Goal: Task Accomplishment & Management: Manage account settings

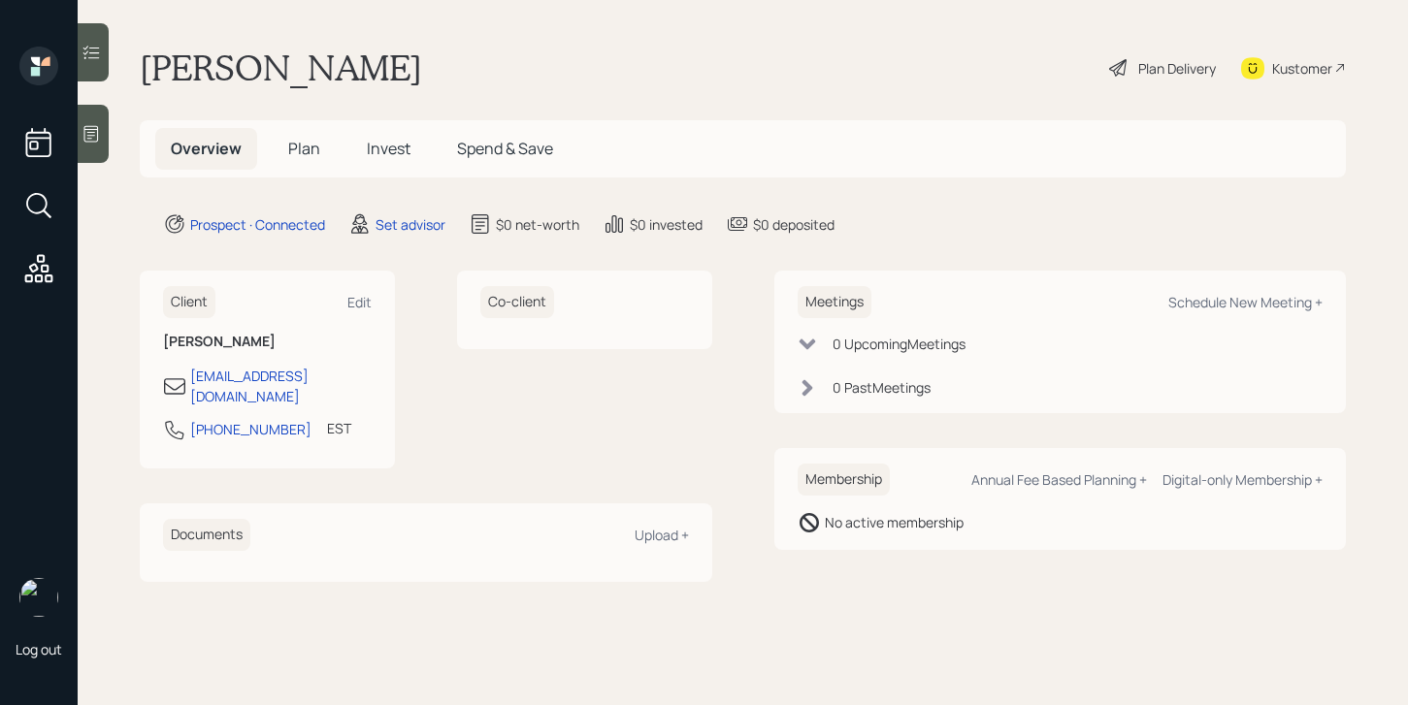
click at [93, 127] on icon at bounding box center [91, 133] width 19 height 19
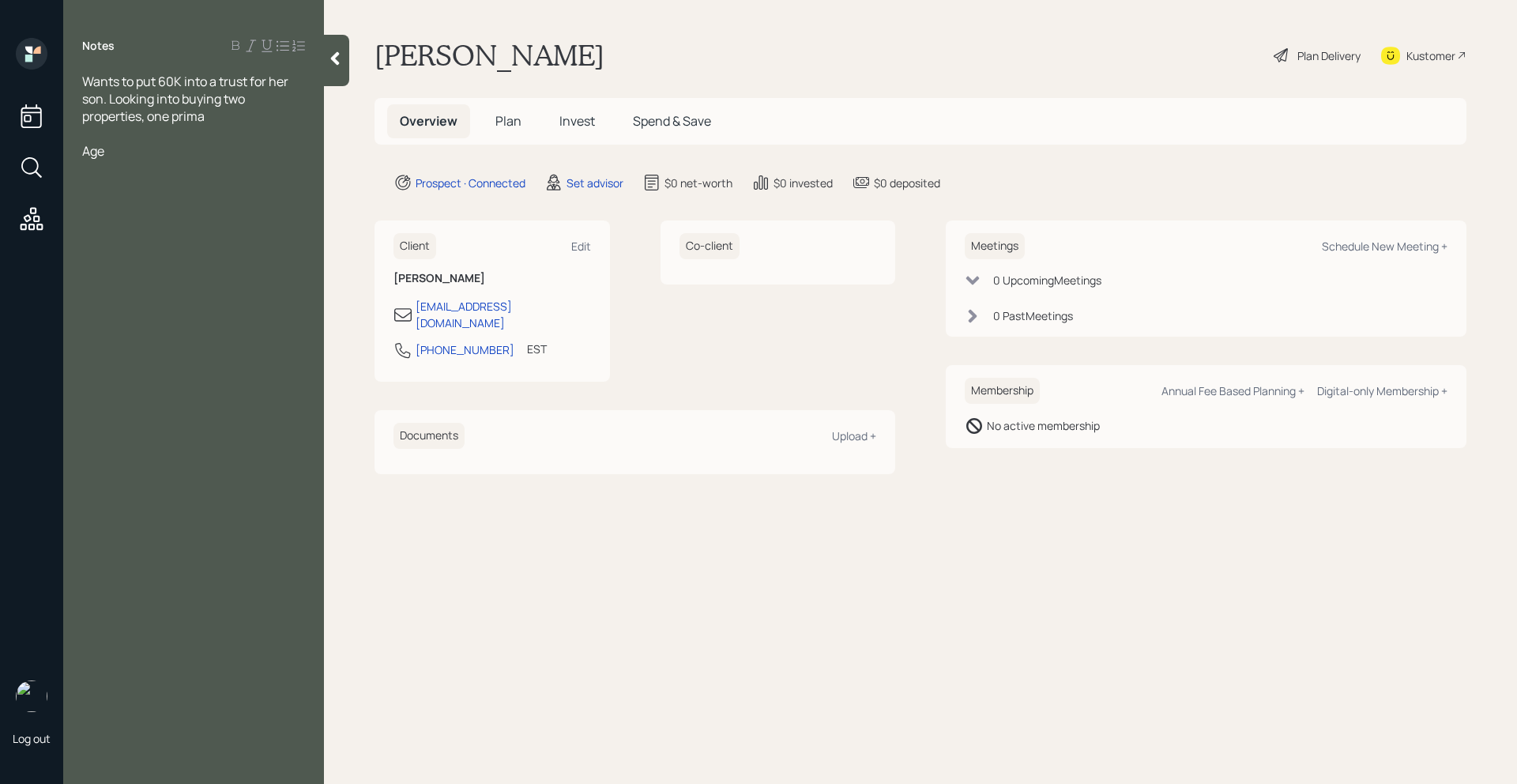
click at [245, 122] on div "Wants to put 60K into a trust for her son. Looking into buying two properties, …" at bounding box center [194, 99] width 223 height 52
click at [118, 155] on div "Age" at bounding box center [194, 151] width 223 height 17
click at [197, 149] on div "Age: 77, Widowed" at bounding box center [194, 160] width 223 height 35
click at [231, 116] on div "Wants to put 60K into a trust for her son. Looking into buying two properties, …" at bounding box center [194, 99] width 223 height 52
click at [206, 147] on div "Age: 77, Widowed" at bounding box center [194, 160] width 223 height 35
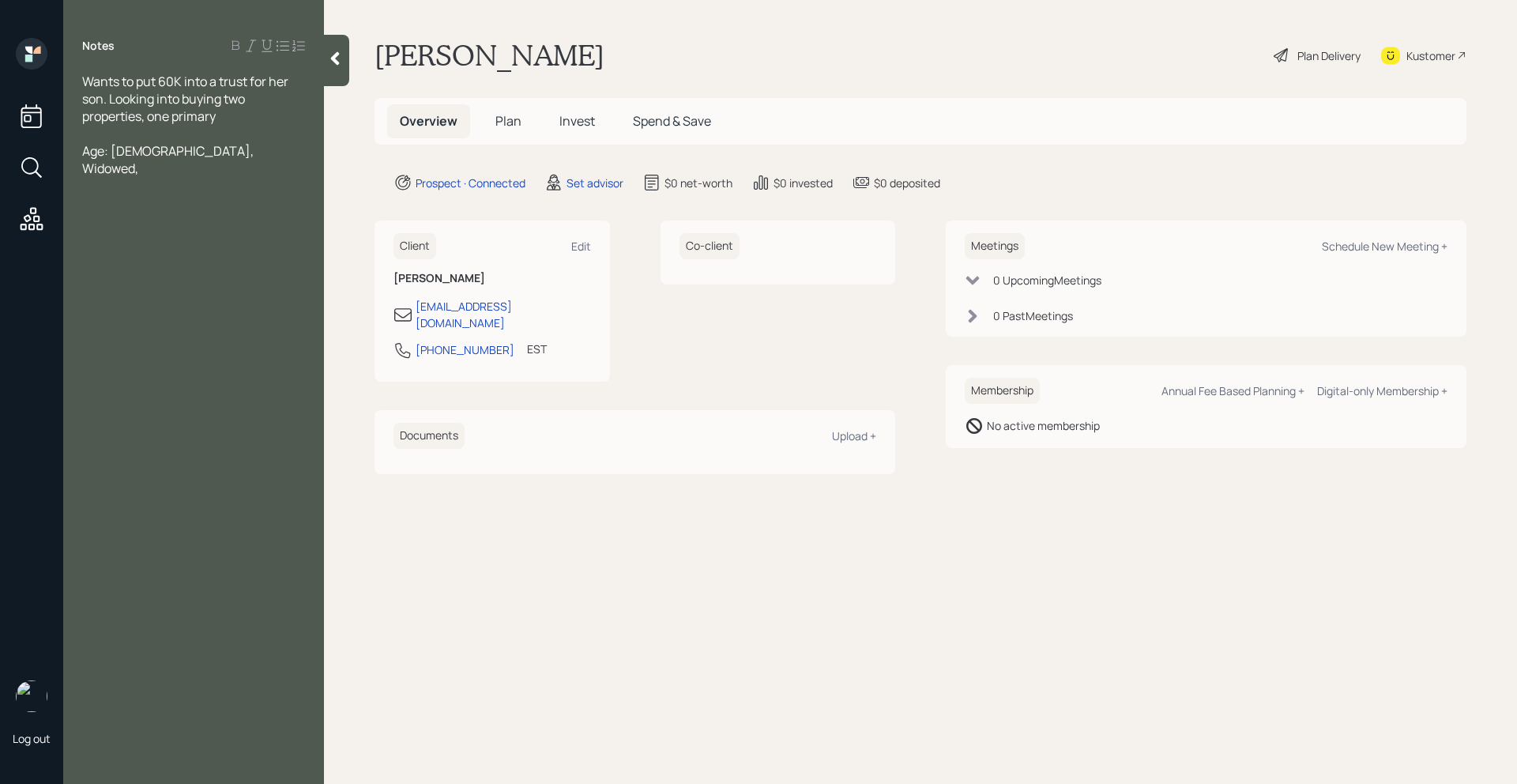
click at [238, 116] on div "Wants to put 60K into a trust for her son. Looking into buying two properties, …" at bounding box center [194, 99] width 223 height 52
click at [221, 155] on div "Age: 77, Widowed," at bounding box center [194, 160] width 223 height 35
click at [235, 113] on div "Wants to put 60K into a trust for her son. Looking into buying two properties, …" at bounding box center [194, 99] width 223 height 52
click at [161, 229] on div at bounding box center [194, 237] width 223 height 17
click at [160, 247] on div "SS -" at bounding box center [194, 255] width 223 height 17
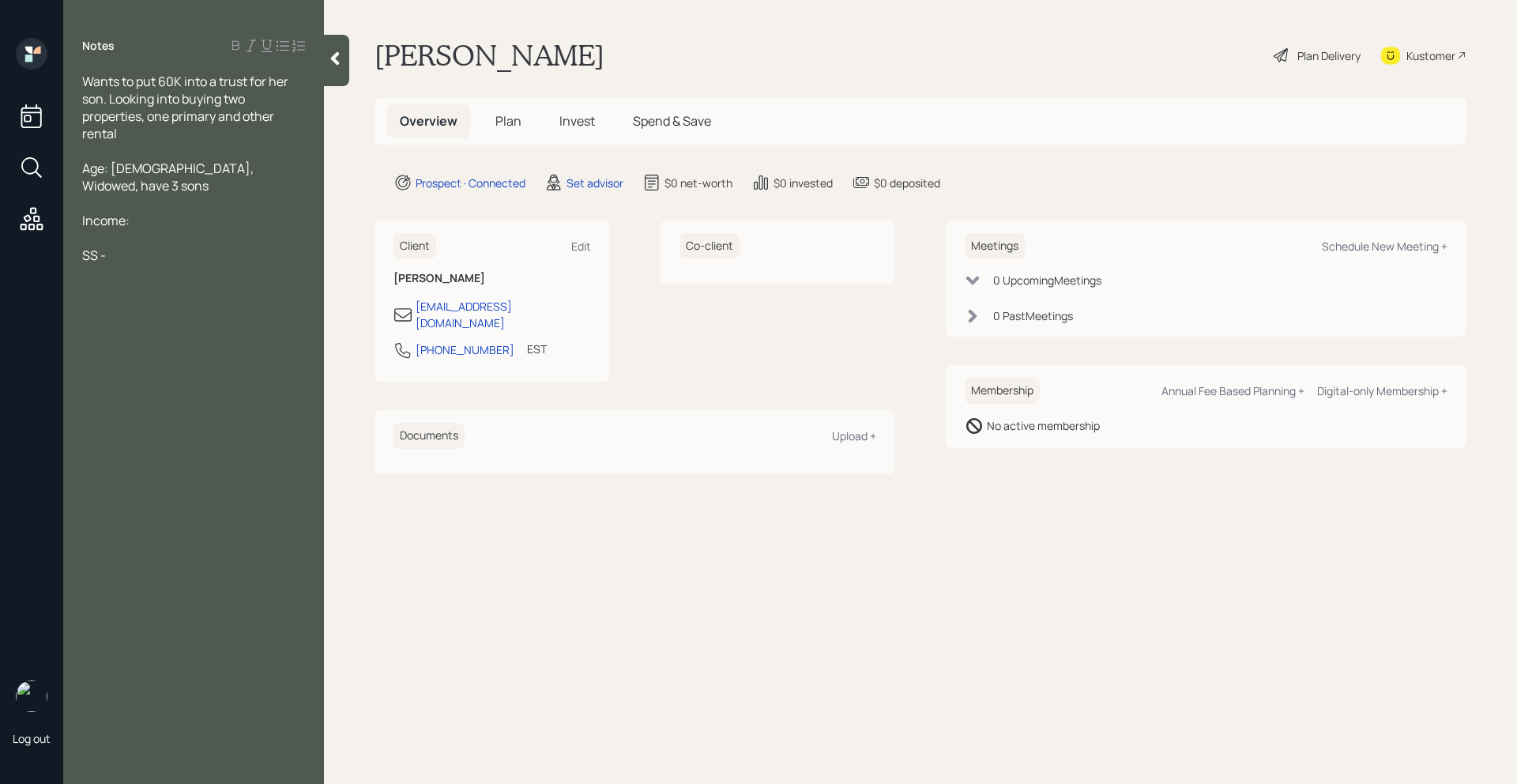
click at [138, 132] on div "Wants to put 60K into a trust for her son. Looking into buying two properties, …" at bounding box center [194, 107] width 223 height 69
click at [127, 247] on div "SS -" at bounding box center [194, 255] width 223 height 17
click at [137, 386] on div "Cash -" at bounding box center [194, 394] width 223 height 17
click at [155, 420] on div "Fundrise" at bounding box center [194, 428] width 223 height 17
click at [133, 420] on span "Fundrise - 5,000" at bounding box center [129, 428] width 94 height 17
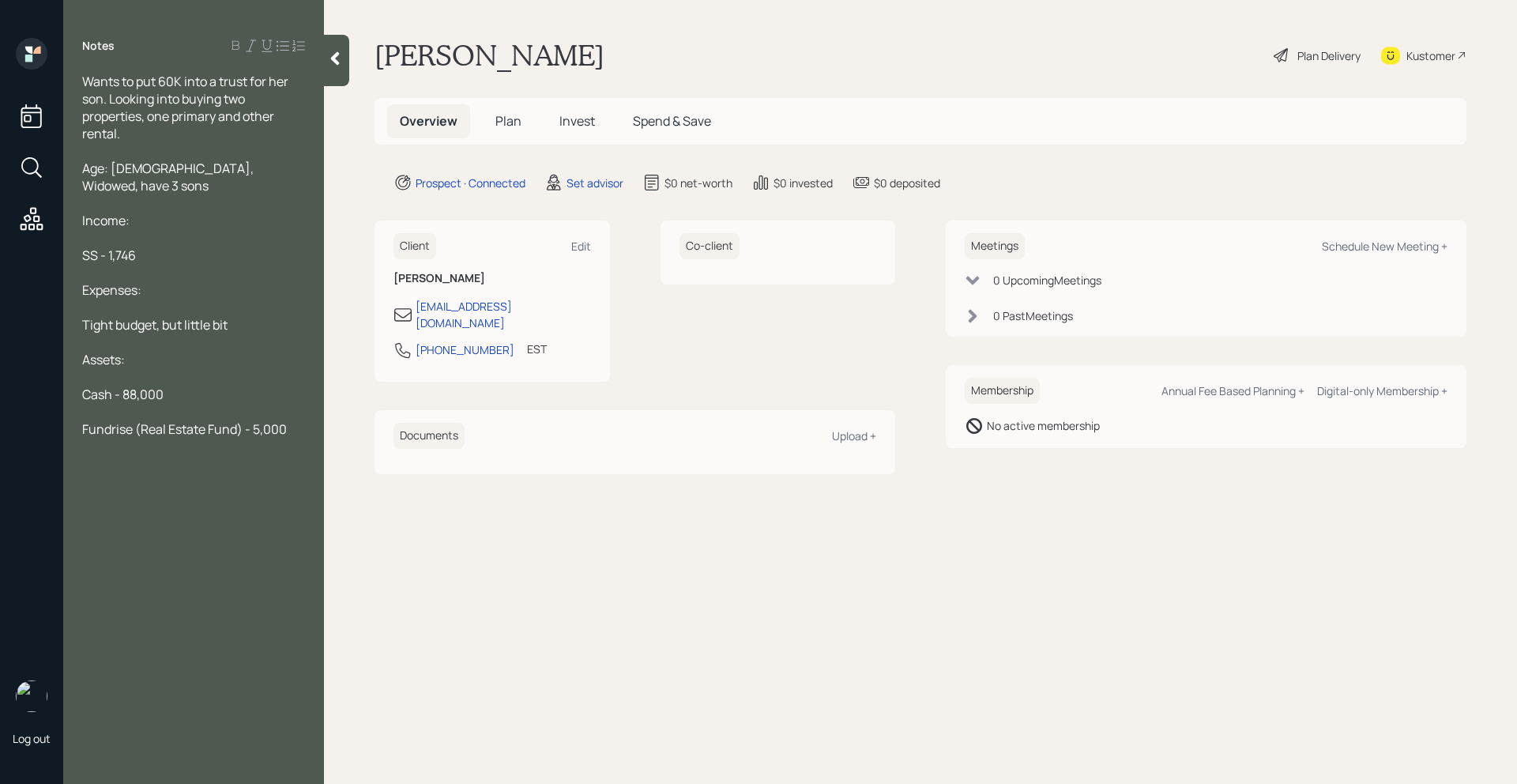
click at [290, 420] on div "Fundrise (Real Estate Fund) - 5,000" at bounding box center [194, 428] width 223 height 17
click at [182, 136] on div "Wants to put 60K into a trust for her son. Looking into buying two properties, …" at bounding box center [194, 107] width 223 height 69
click at [332, 59] on icon at bounding box center [335, 58] width 15 height 15
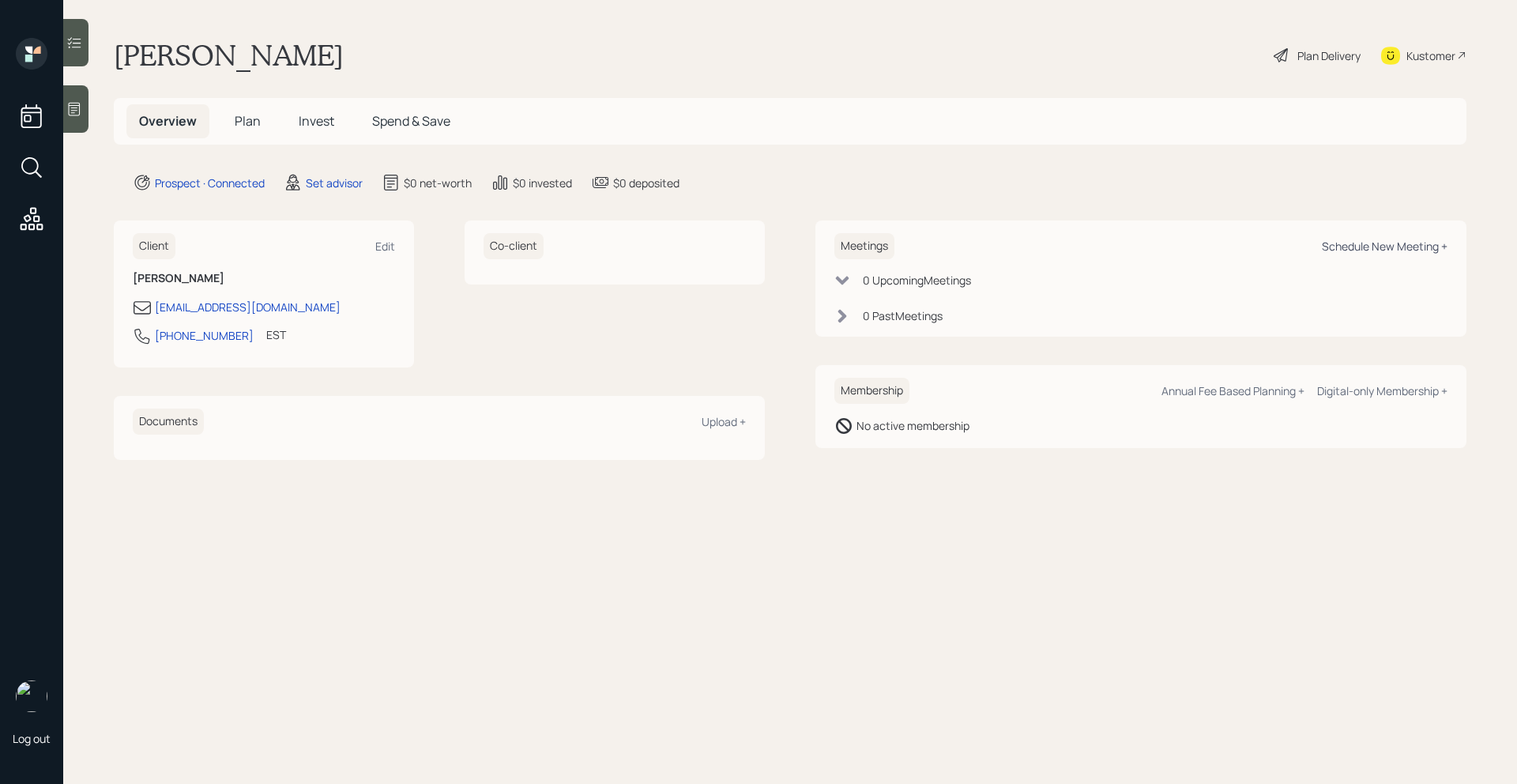
click at [1146, 249] on div "Schedule New Meeting +" at bounding box center [1384, 246] width 125 height 15
select select "round-robin"
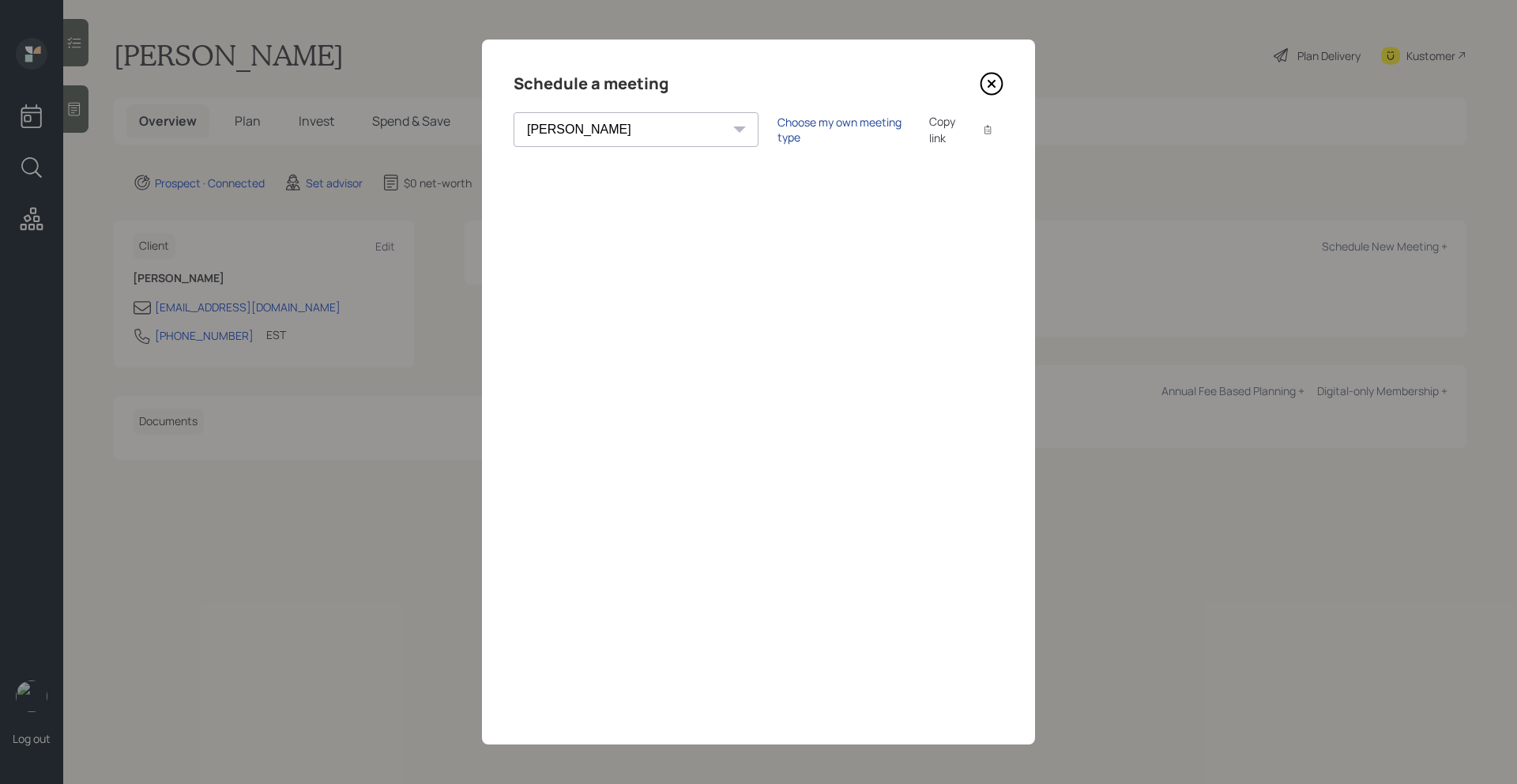
click at [778, 131] on div "Choose my own meeting type" at bounding box center [844, 129] width 133 height 30
click at [991, 74] on icon at bounding box center [991, 83] width 24 height 24
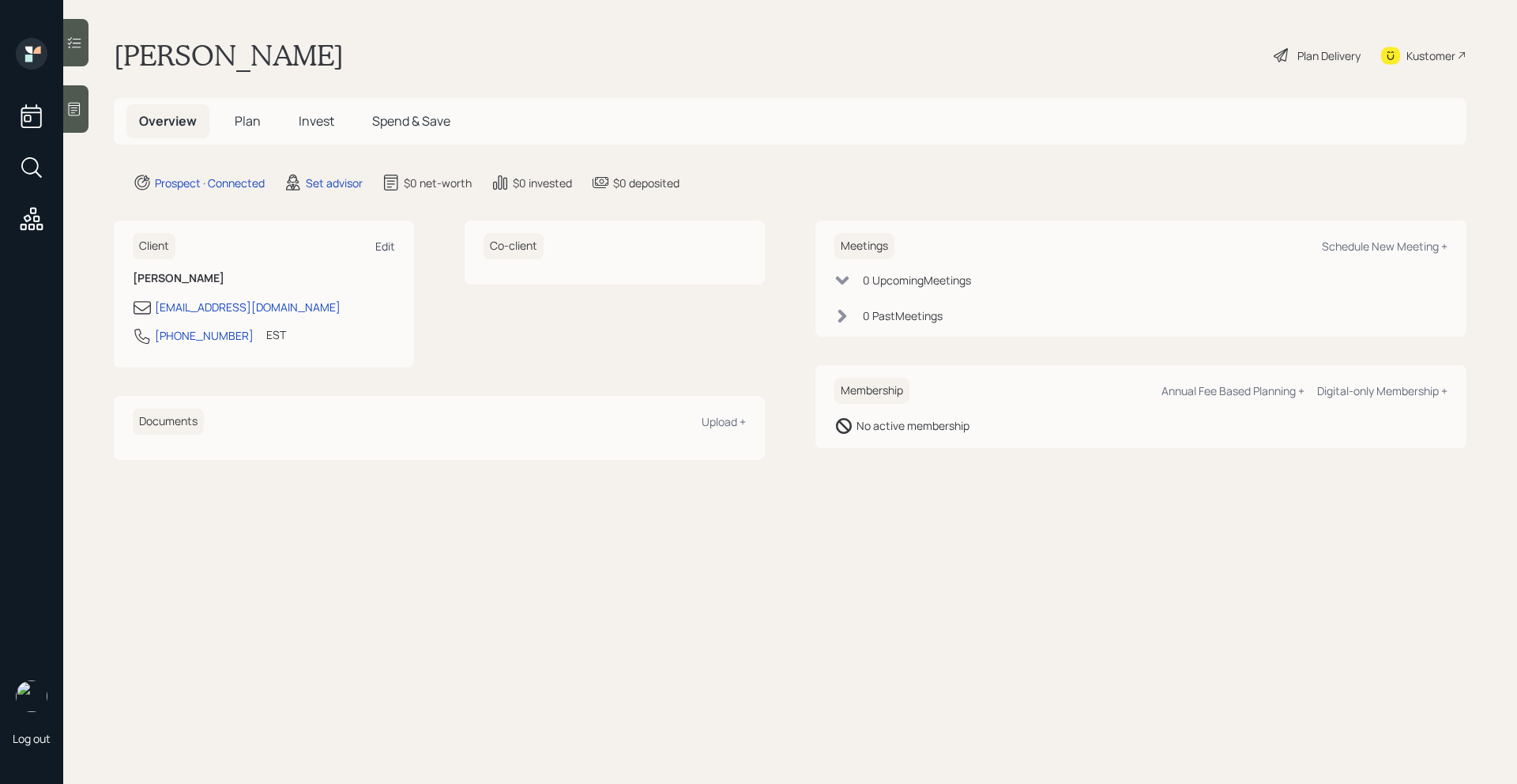
click at [389, 246] on div "Edit" at bounding box center [385, 246] width 20 height 15
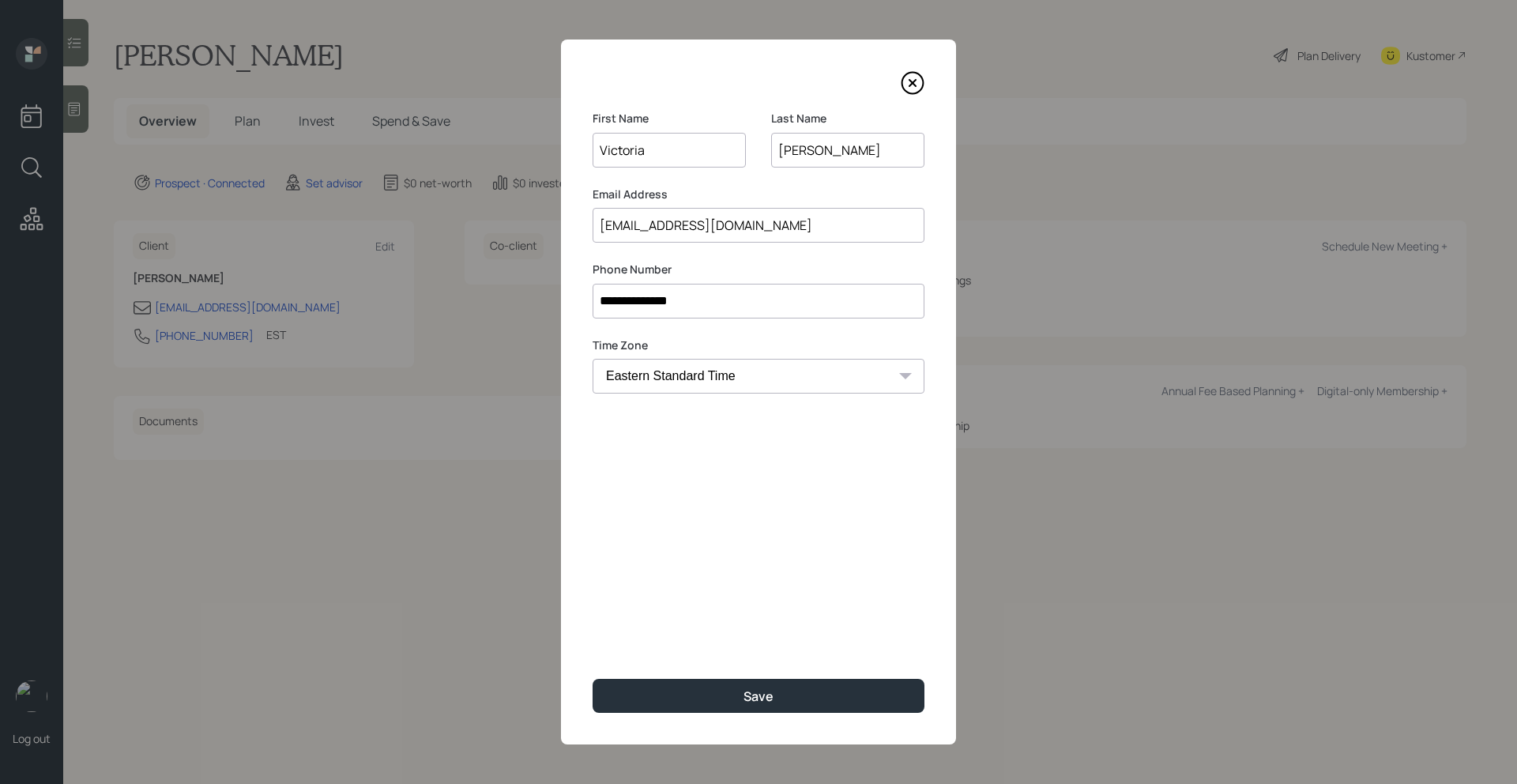
drag, startPoint x: 746, startPoint y: 234, endPoint x: 361, endPoint y: 238, distance: 385.0
click at [361, 238] on div "**********" at bounding box center [758, 392] width 1517 height 784
type input "a"
type input "[EMAIL_ADDRESS][DOMAIN_NAME]"
click at [704, 574] on button "Save" at bounding box center [759, 696] width 332 height 34
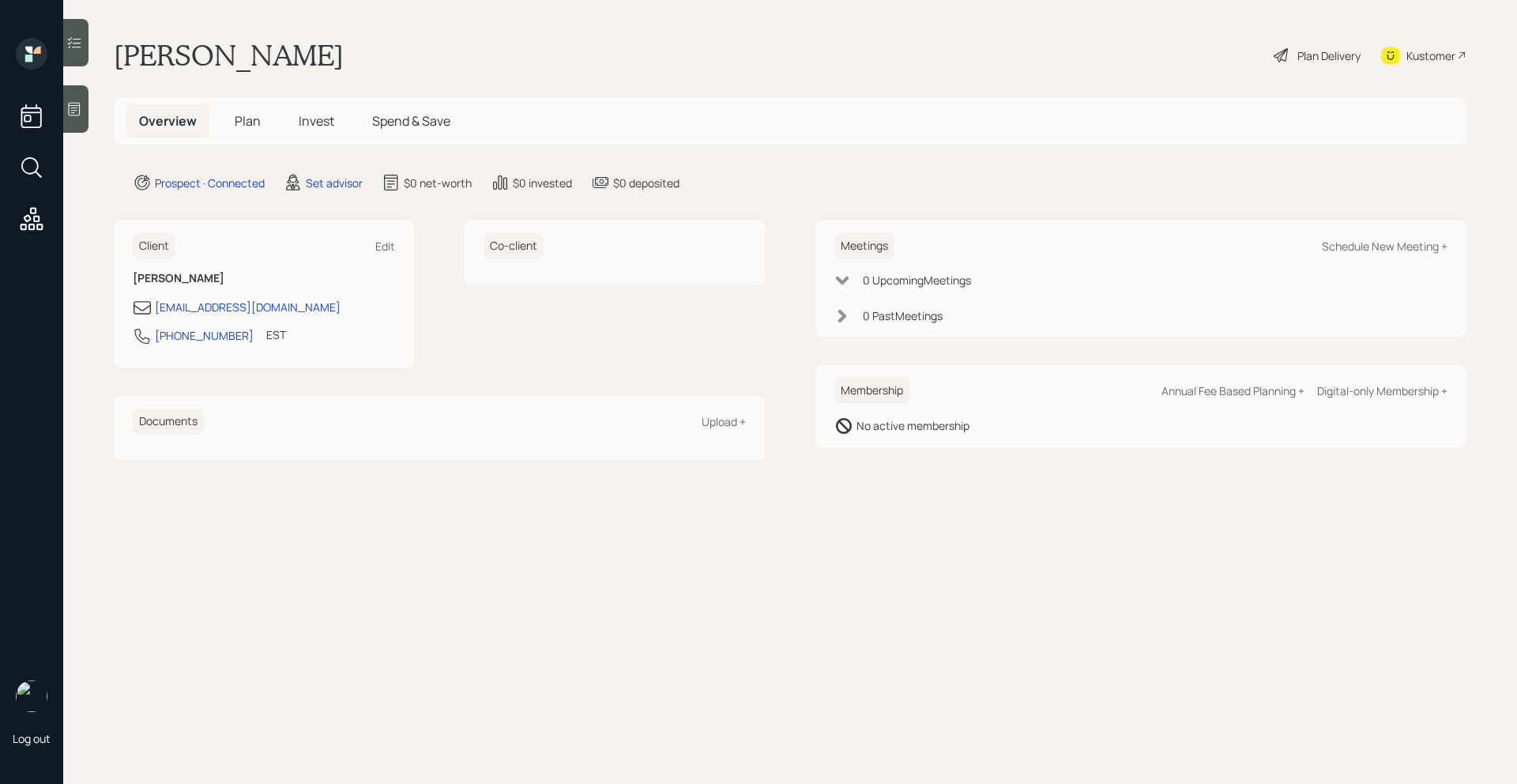
click at [68, 111] on icon at bounding box center [74, 109] width 12 height 13
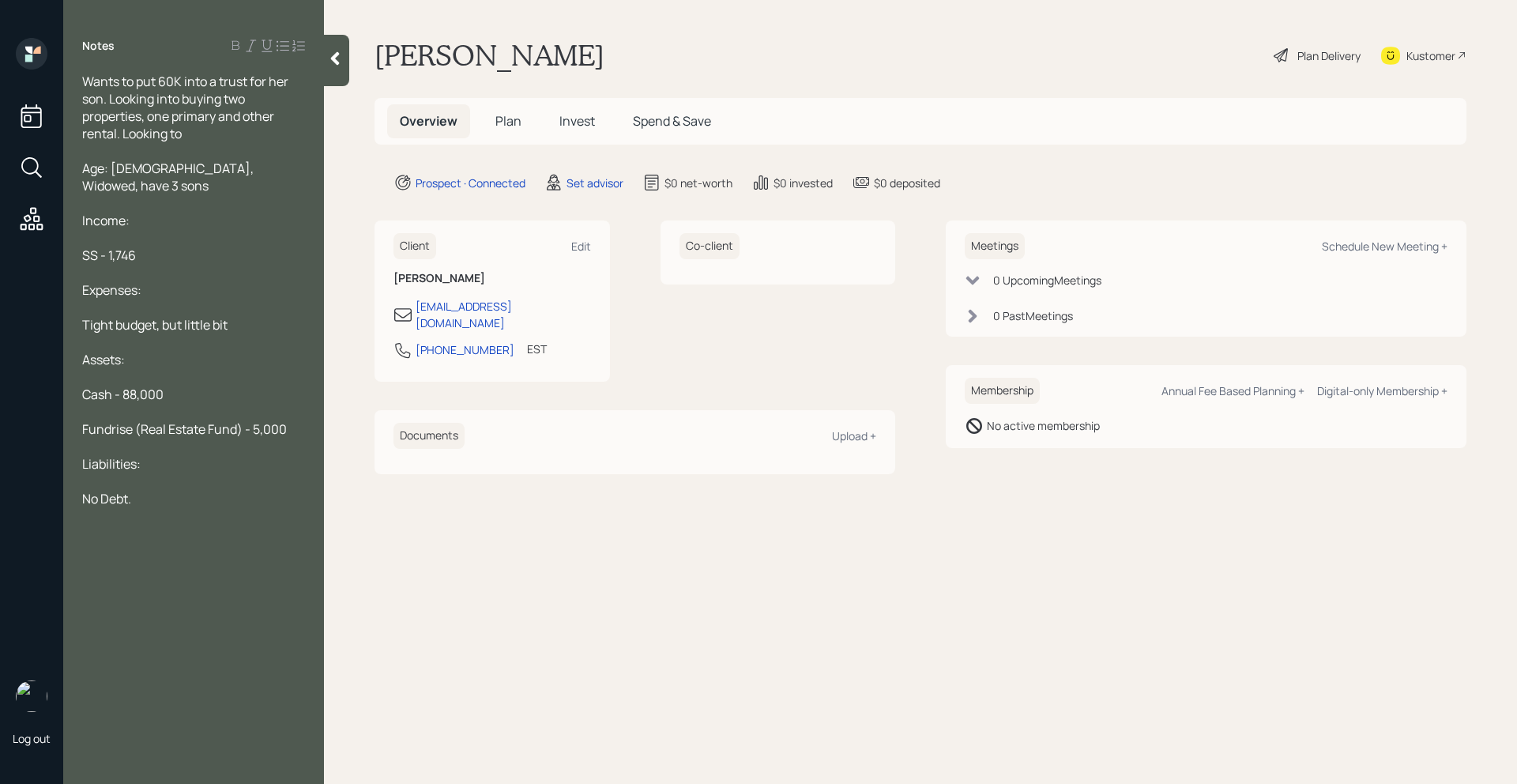
click at [211, 129] on div "Wants to put 60K into a trust for her son. Looking into buying two properties, …" at bounding box center [194, 107] width 223 height 69
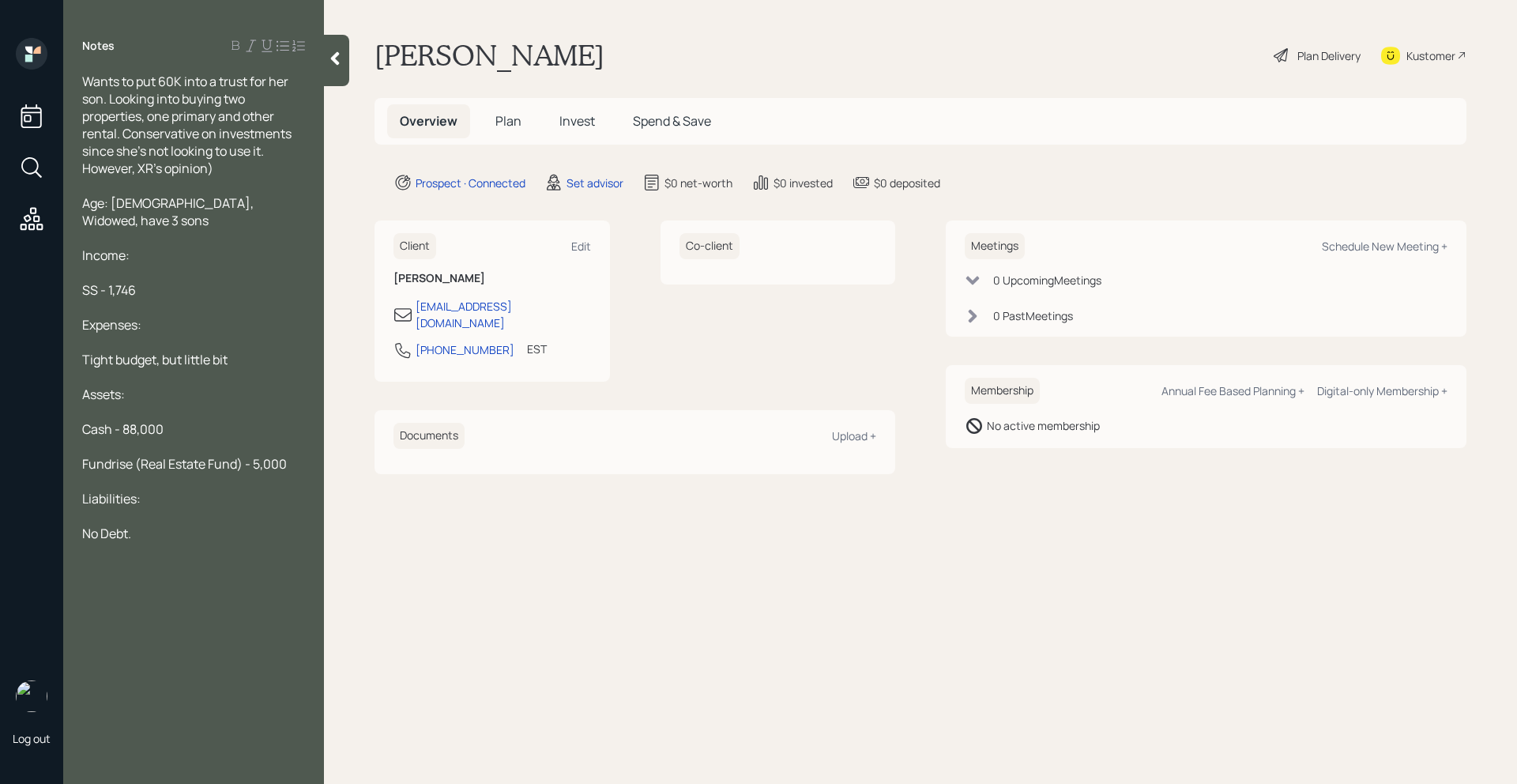
click at [138, 166] on span "Wants to put 60K into a trust for her son. Looking into buying two properties, …" at bounding box center [188, 125] width 212 height 104
click at [266, 168] on div "Wants to put 60K into a trust for her son. Looking into buying two properties, …" at bounding box center [194, 125] width 223 height 104
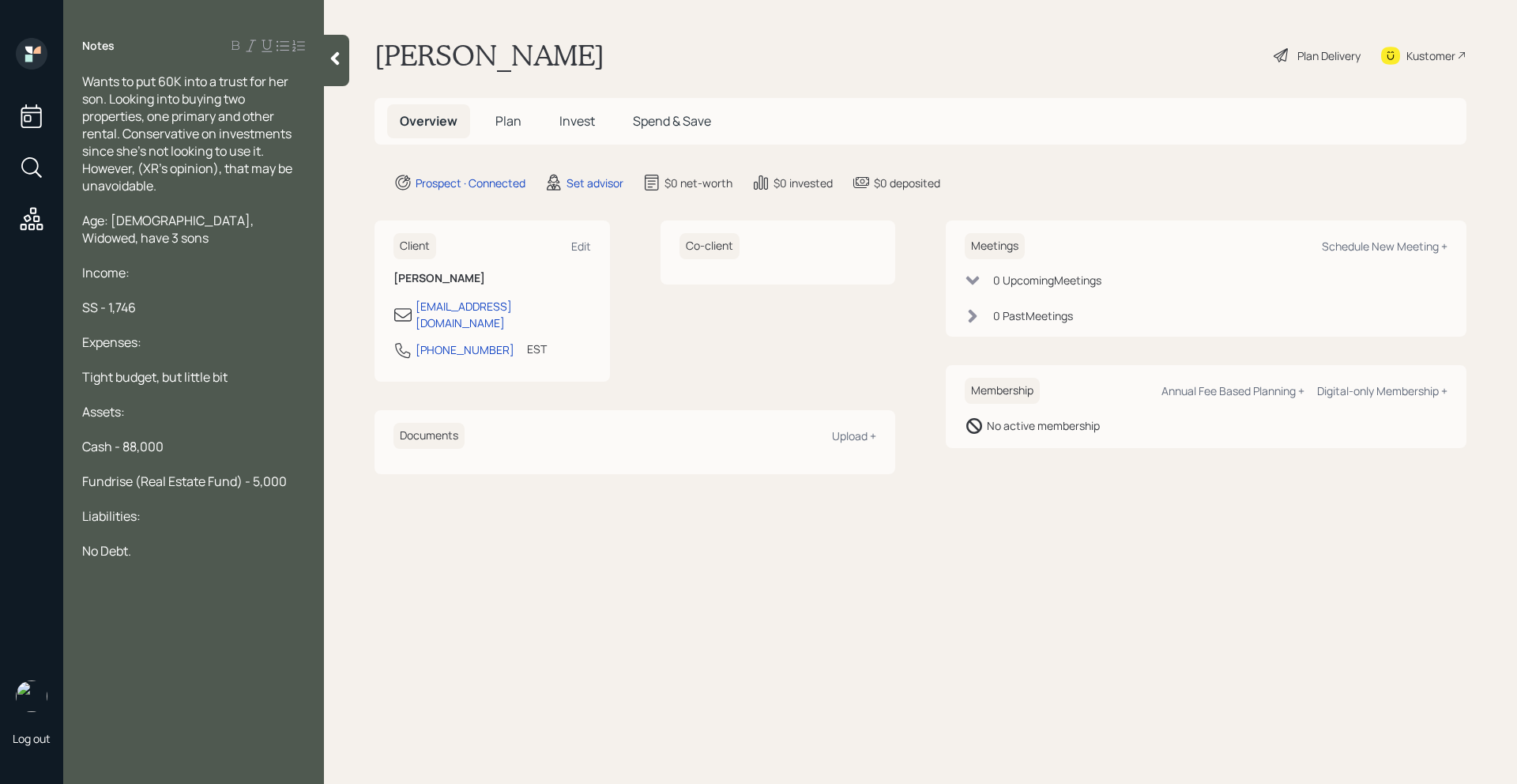
click at [330, 59] on icon at bounding box center [335, 58] width 15 height 15
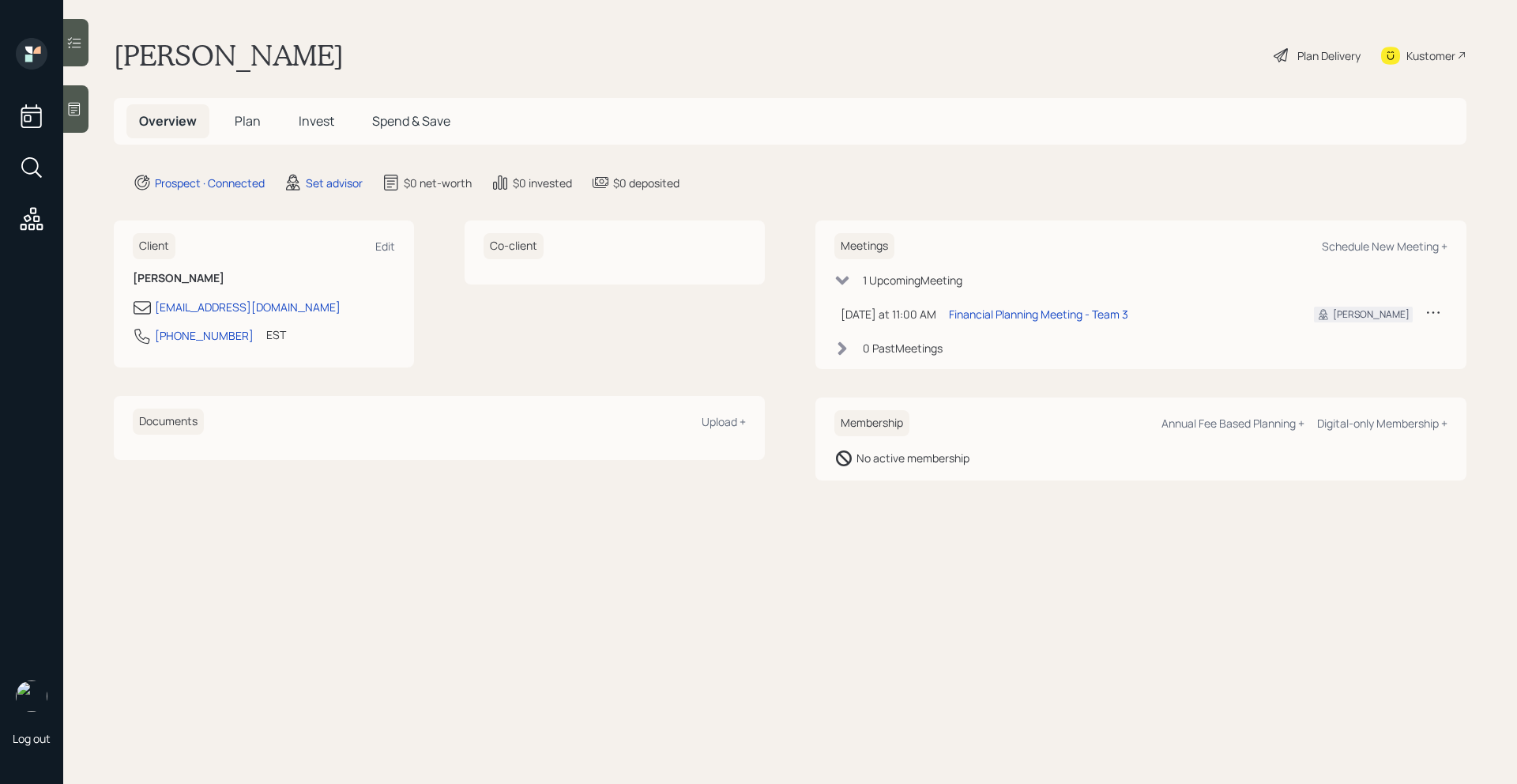
click at [77, 116] on icon at bounding box center [74, 108] width 15 height 15
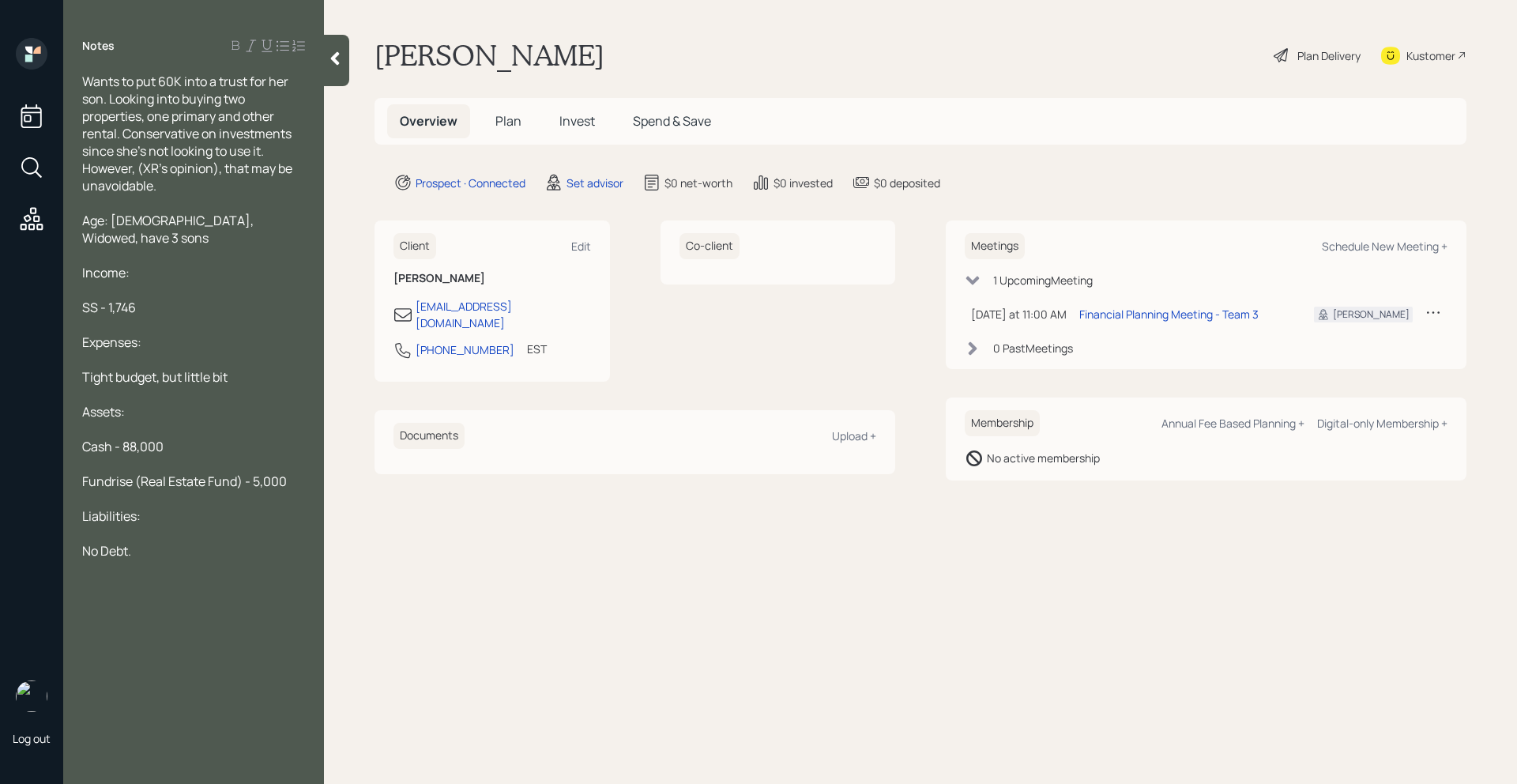
click at [183, 199] on div at bounding box center [194, 203] width 223 height 17
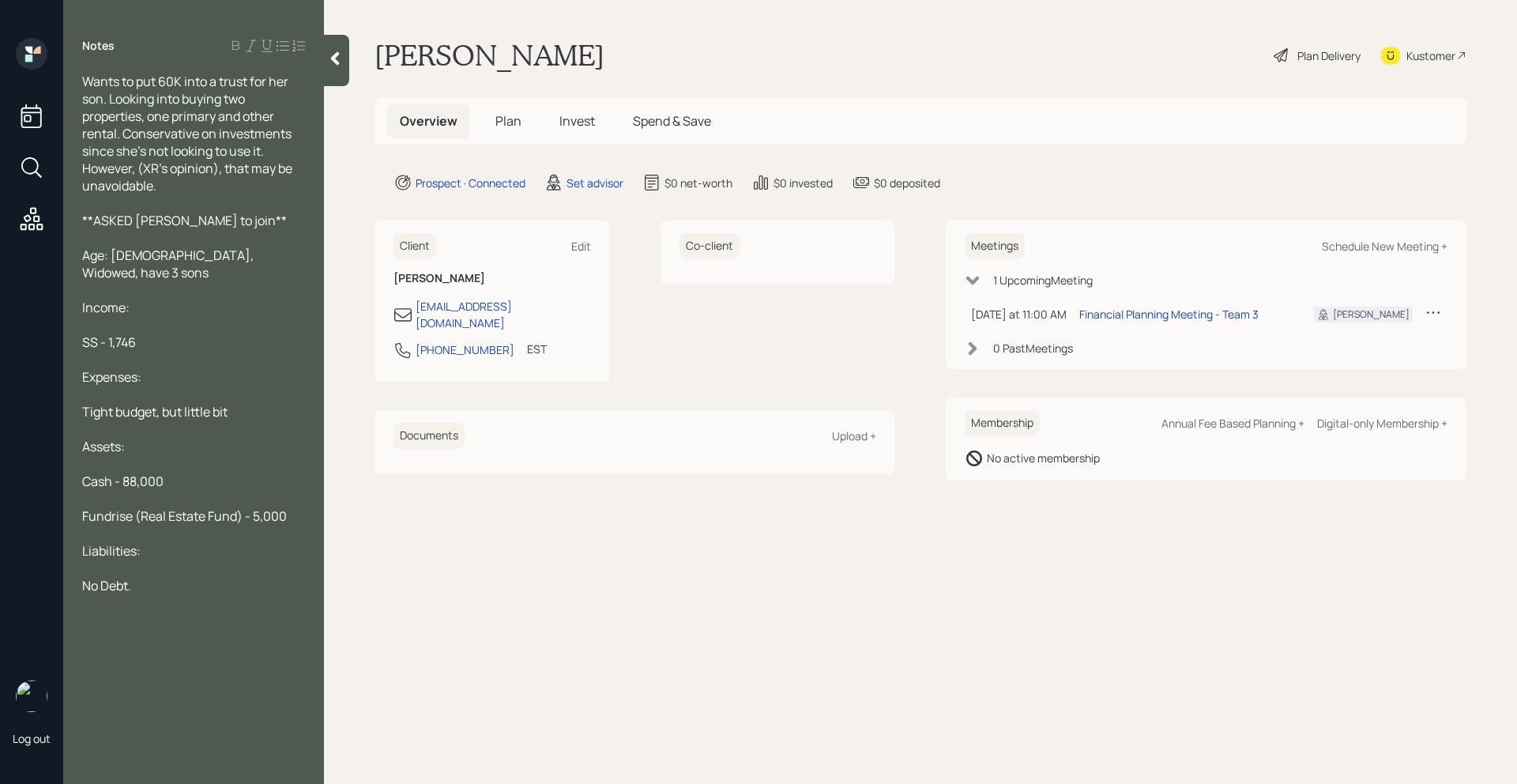
click at [334, 50] on icon at bounding box center [335, 58] width 15 height 15
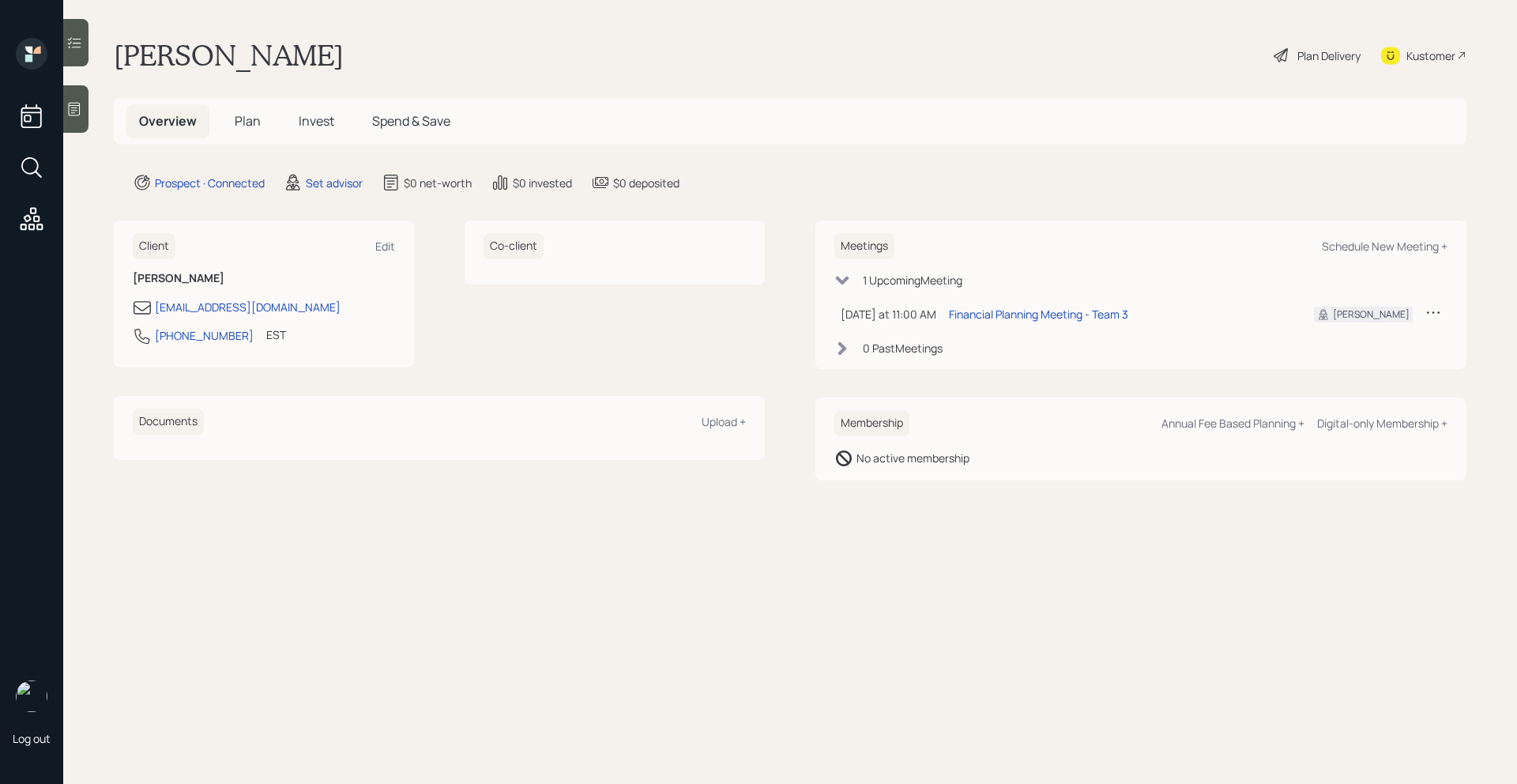
click at [1441, 61] on div "Kustomer" at bounding box center [1431, 55] width 49 height 16
